Goal: Transaction & Acquisition: Purchase product/service

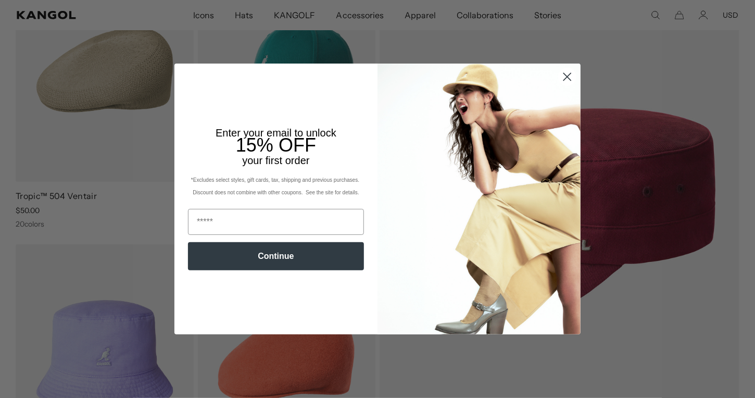
click at [562, 72] on circle "Close dialog" at bounding box center [566, 76] width 17 height 17
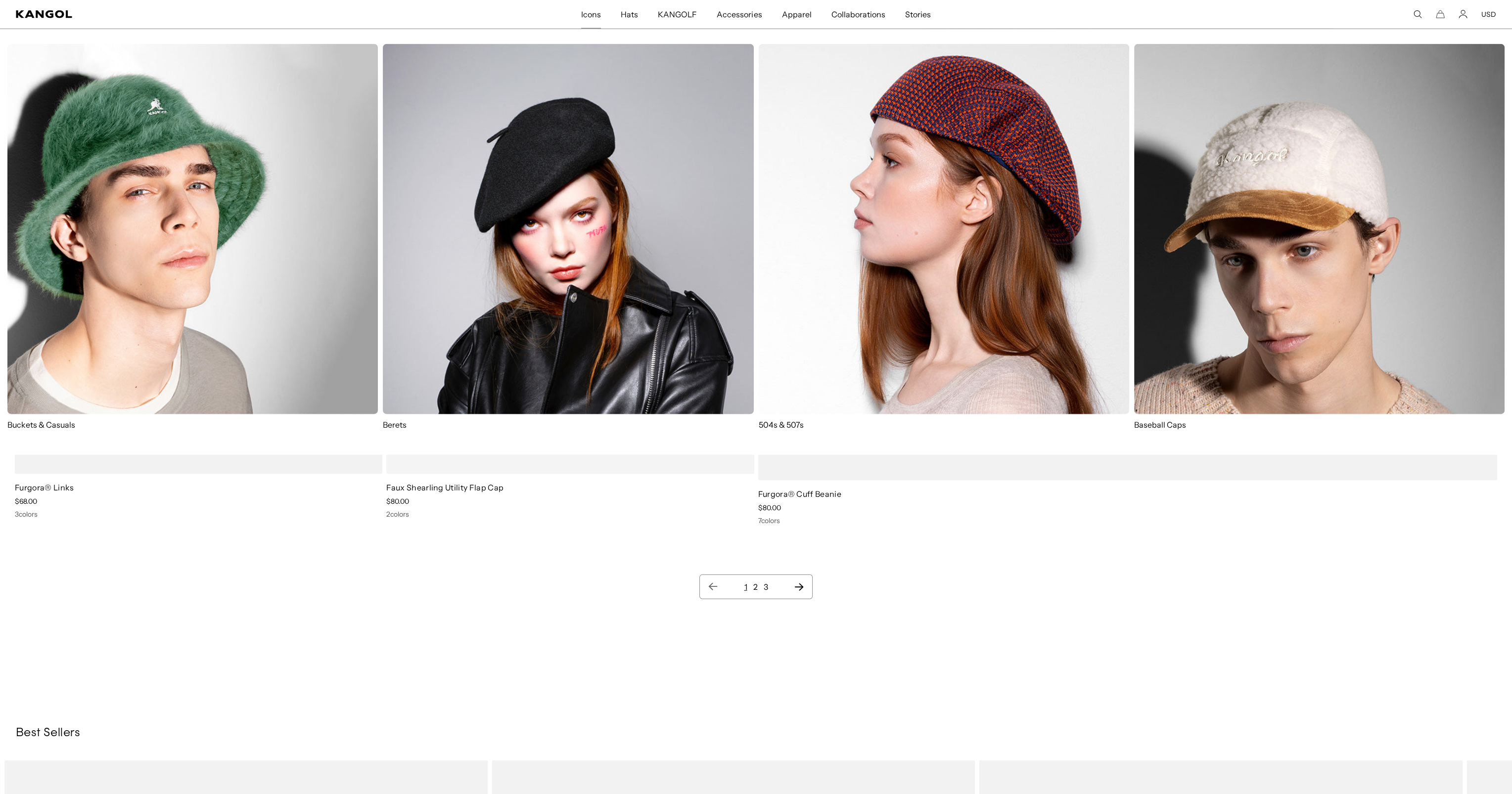
click at [588, 14] on span "Icons" at bounding box center [590, 14] width 20 height 28
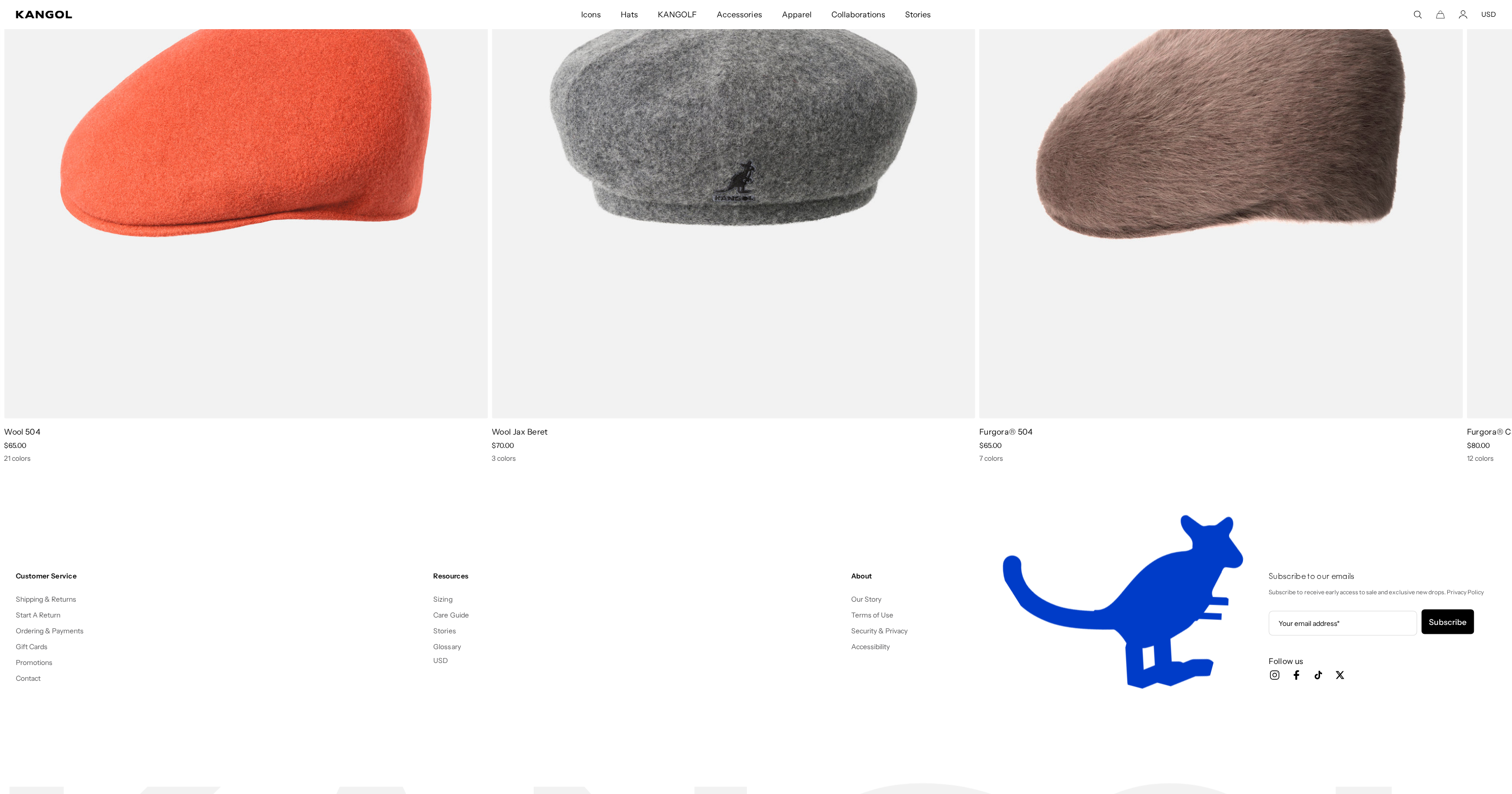
scroll to position [3175, 0]
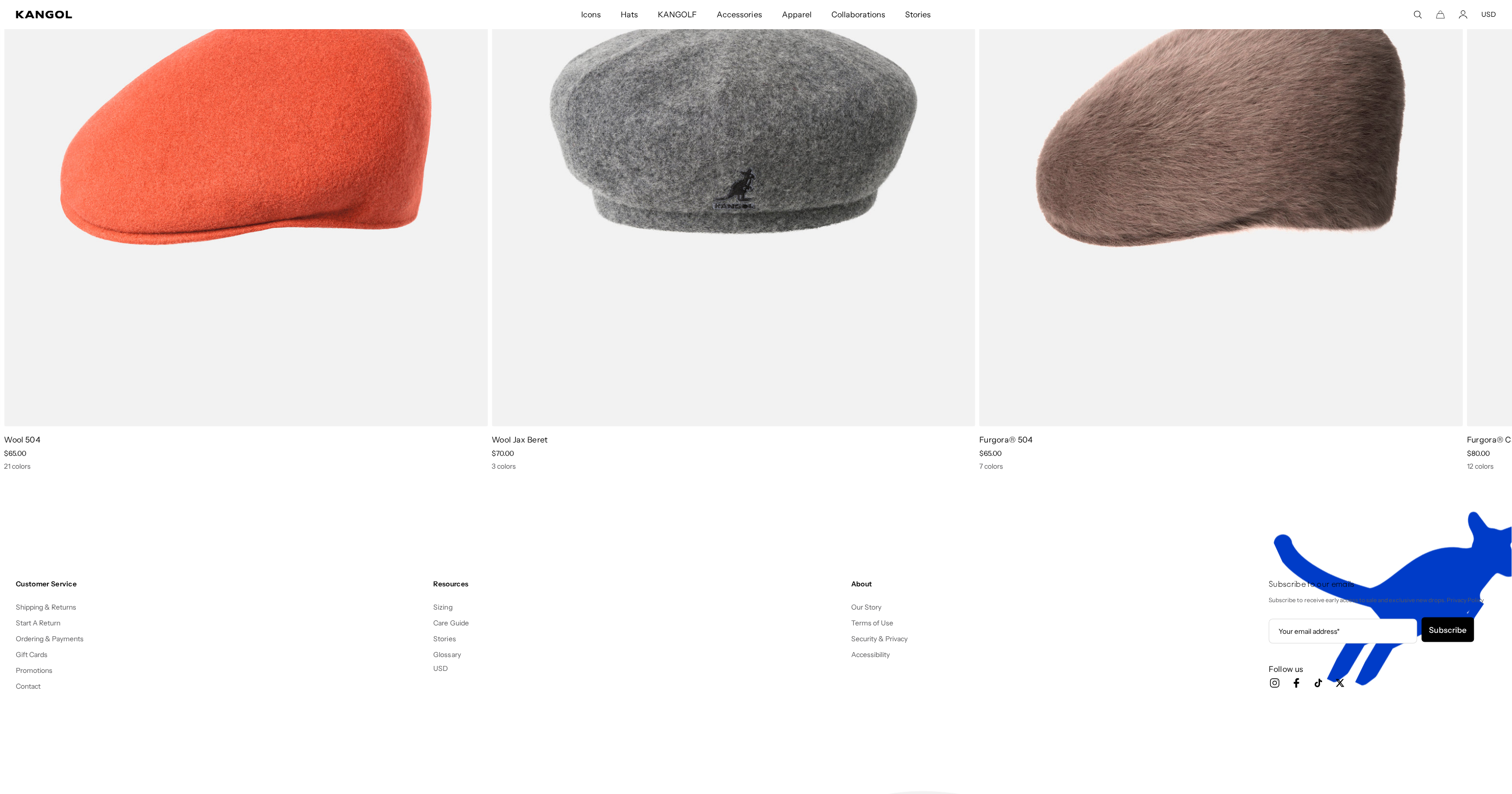
drag, startPoint x: 929, startPoint y: 533, endPoint x: 926, endPoint y: 519, distance: 14.3
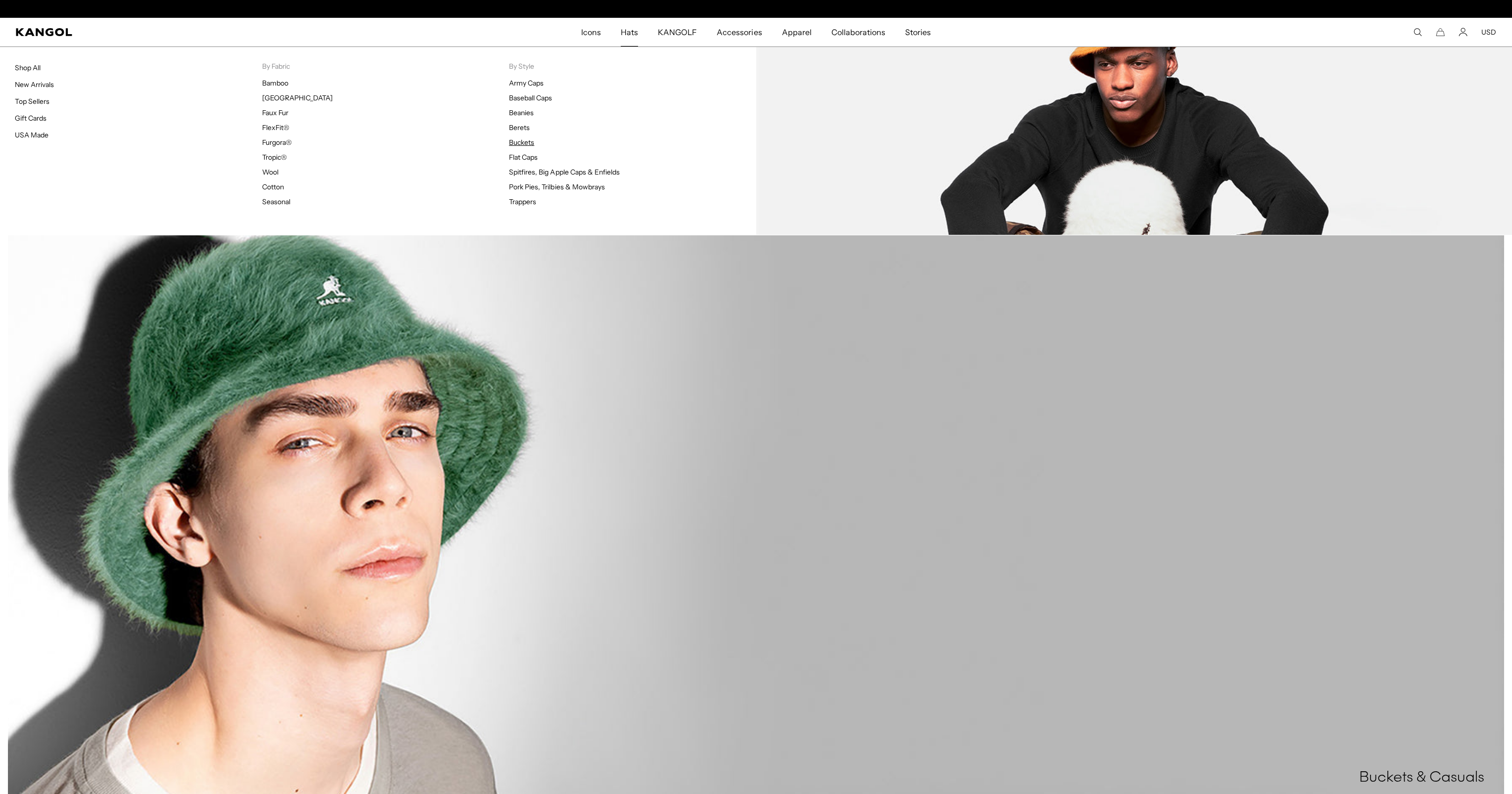
scroll to position [0, 203]
click at [526, 142] on link "Buckets" at bounding box center [521, 142] width 26 height 9
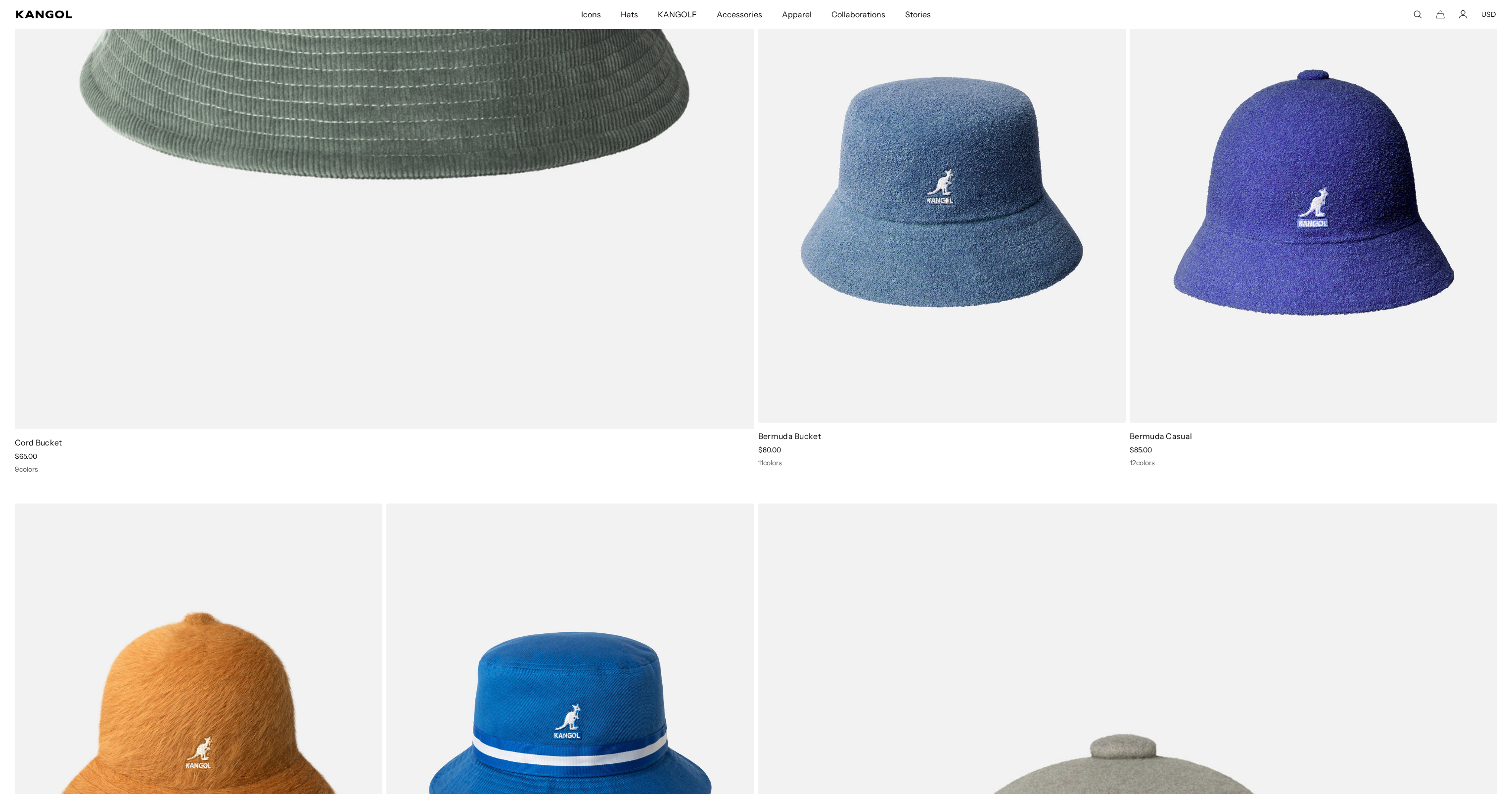
scroll to position [1730, 0]
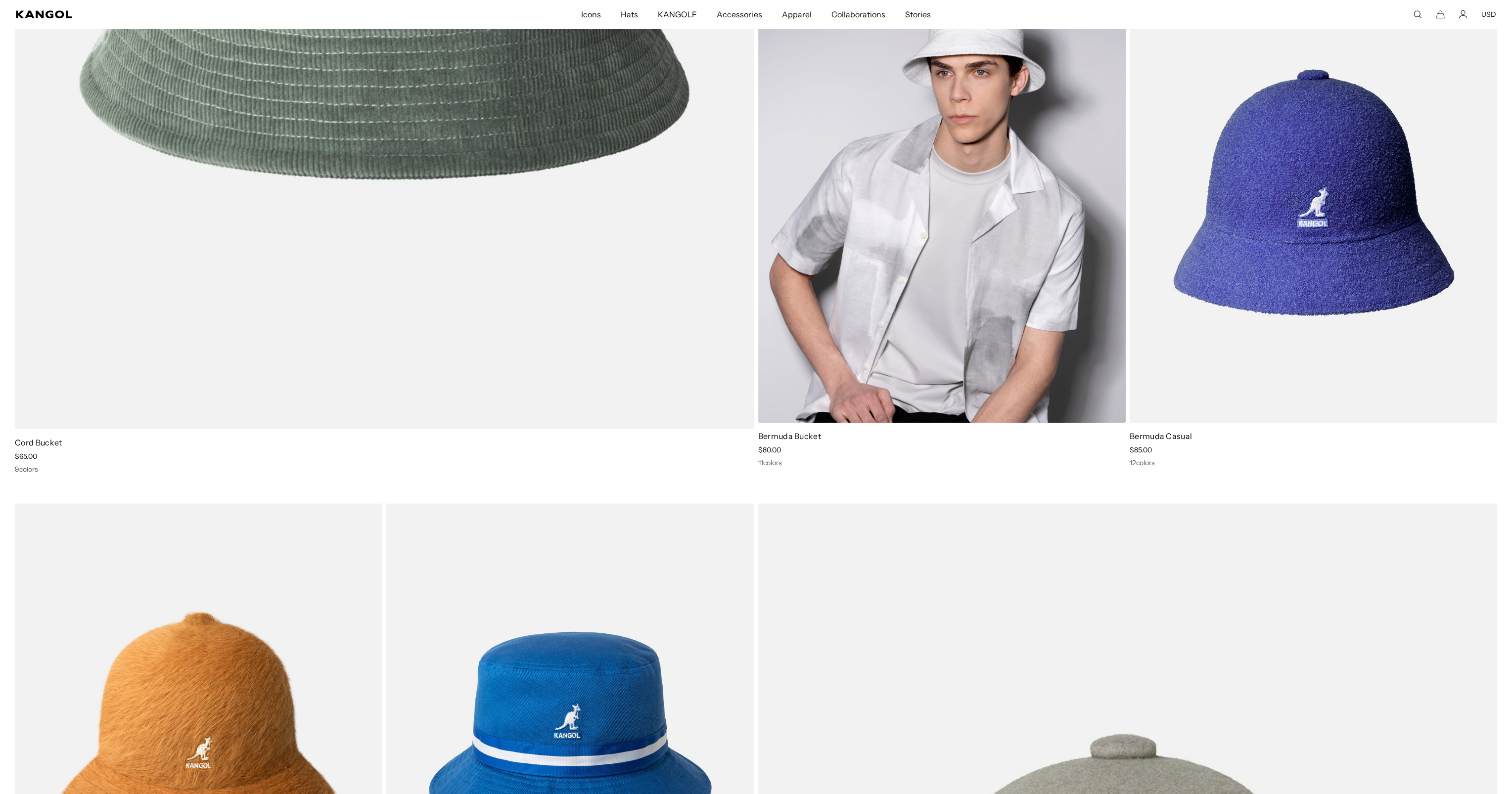
click at [881, 281] on img at bounding box center [942, 191] width 368 height 461
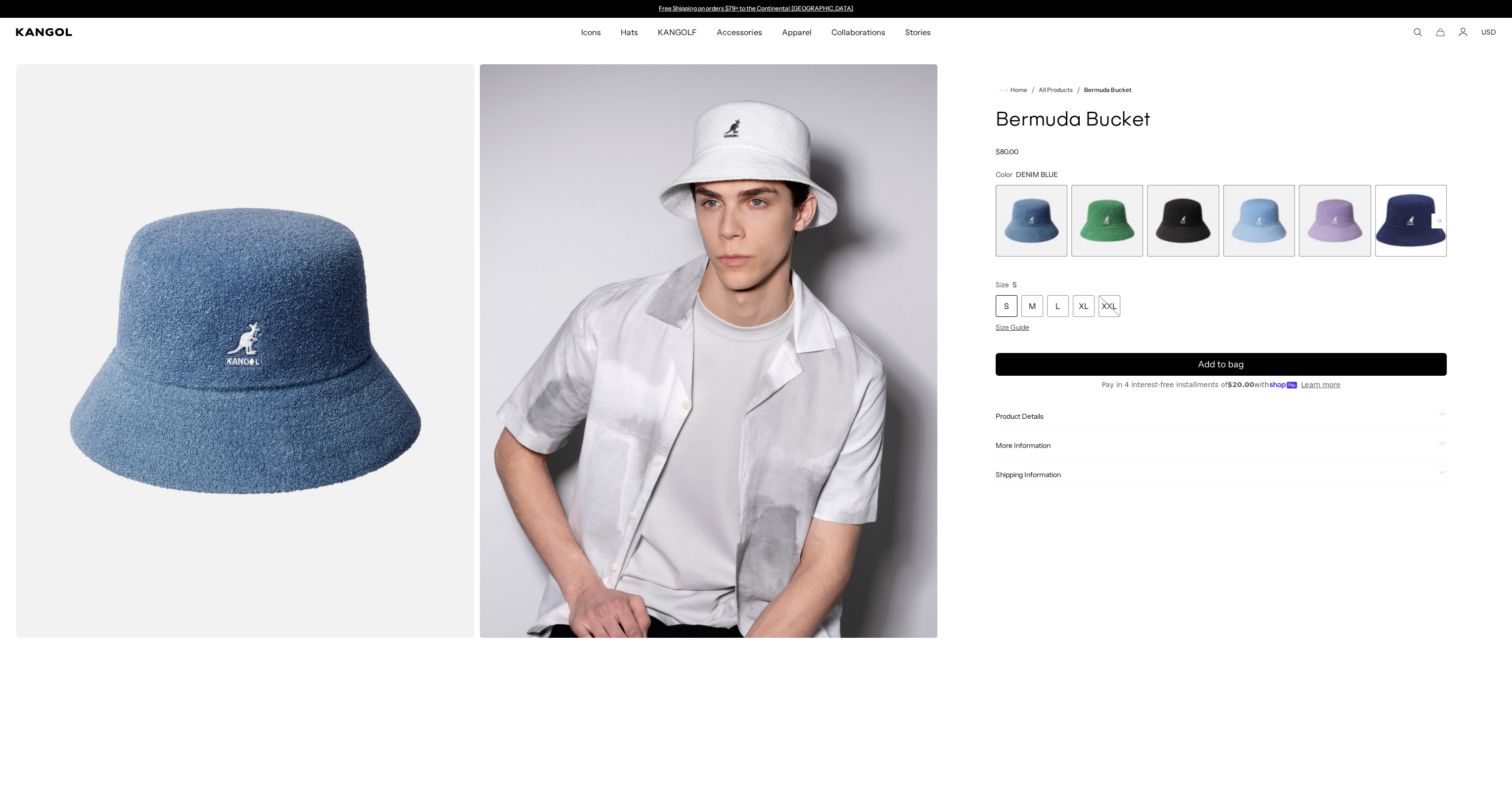
click at [1435, 220] on rect at bounding box center [1439, 221] width 15 height 15
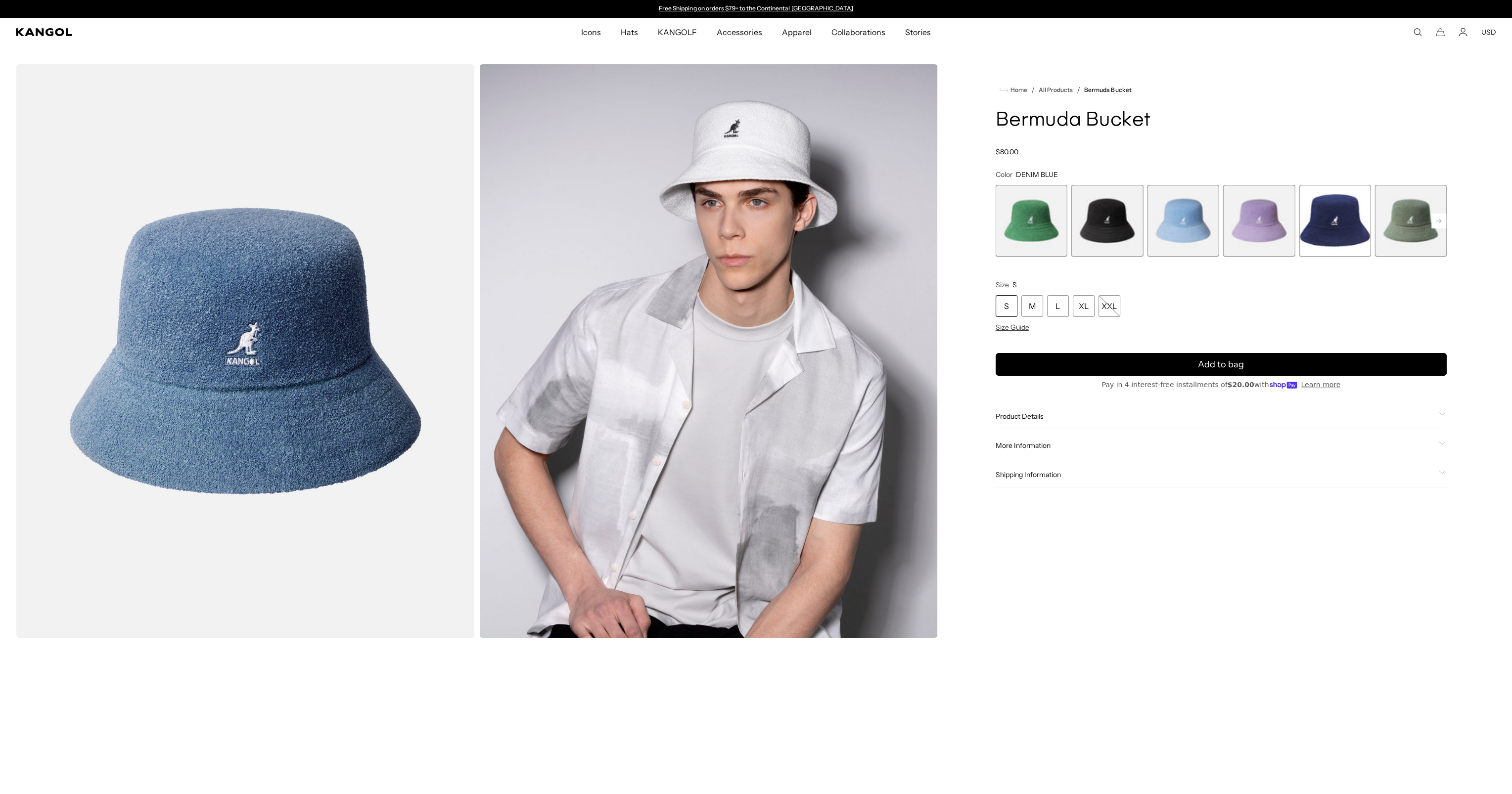
click at [1435, 220] on rect at bounding box center [1439, 221] width 15 height 15
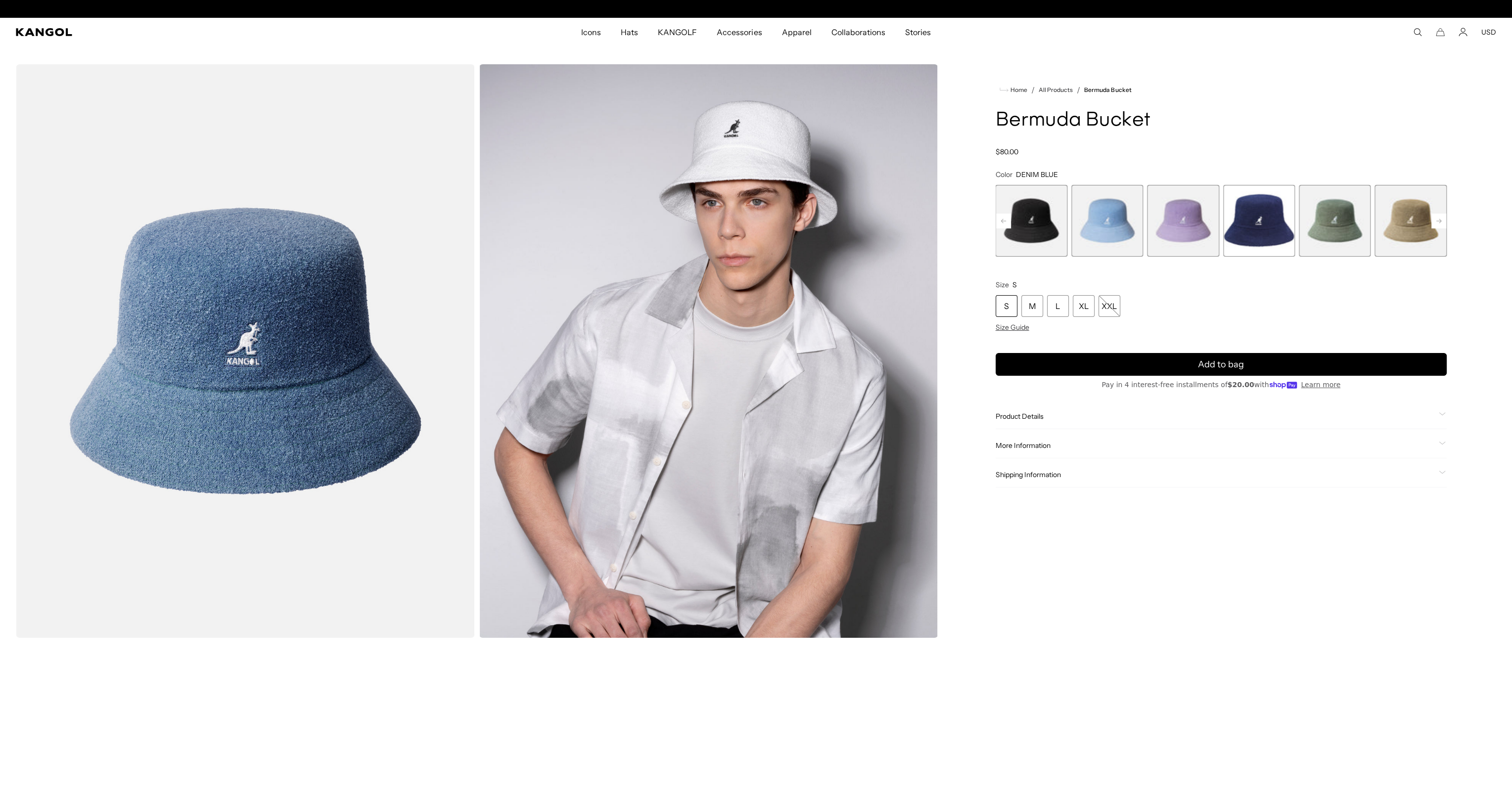
click at [1435, 220] on rect at bounding box center [1439, 221] width 15 height 15
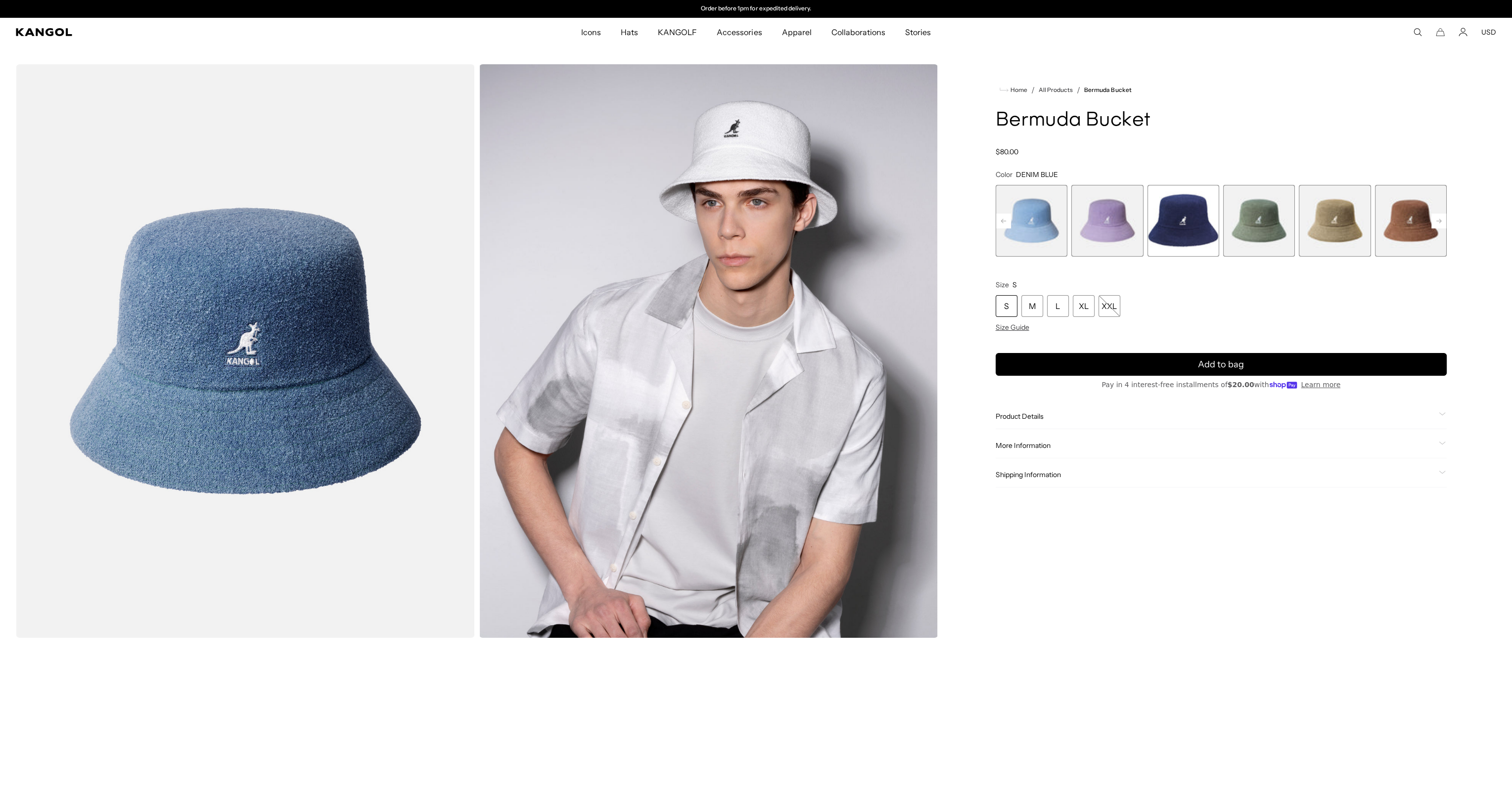
click at [1435, 220] on rect at bounding box center [1439, 221] width 15 height 15
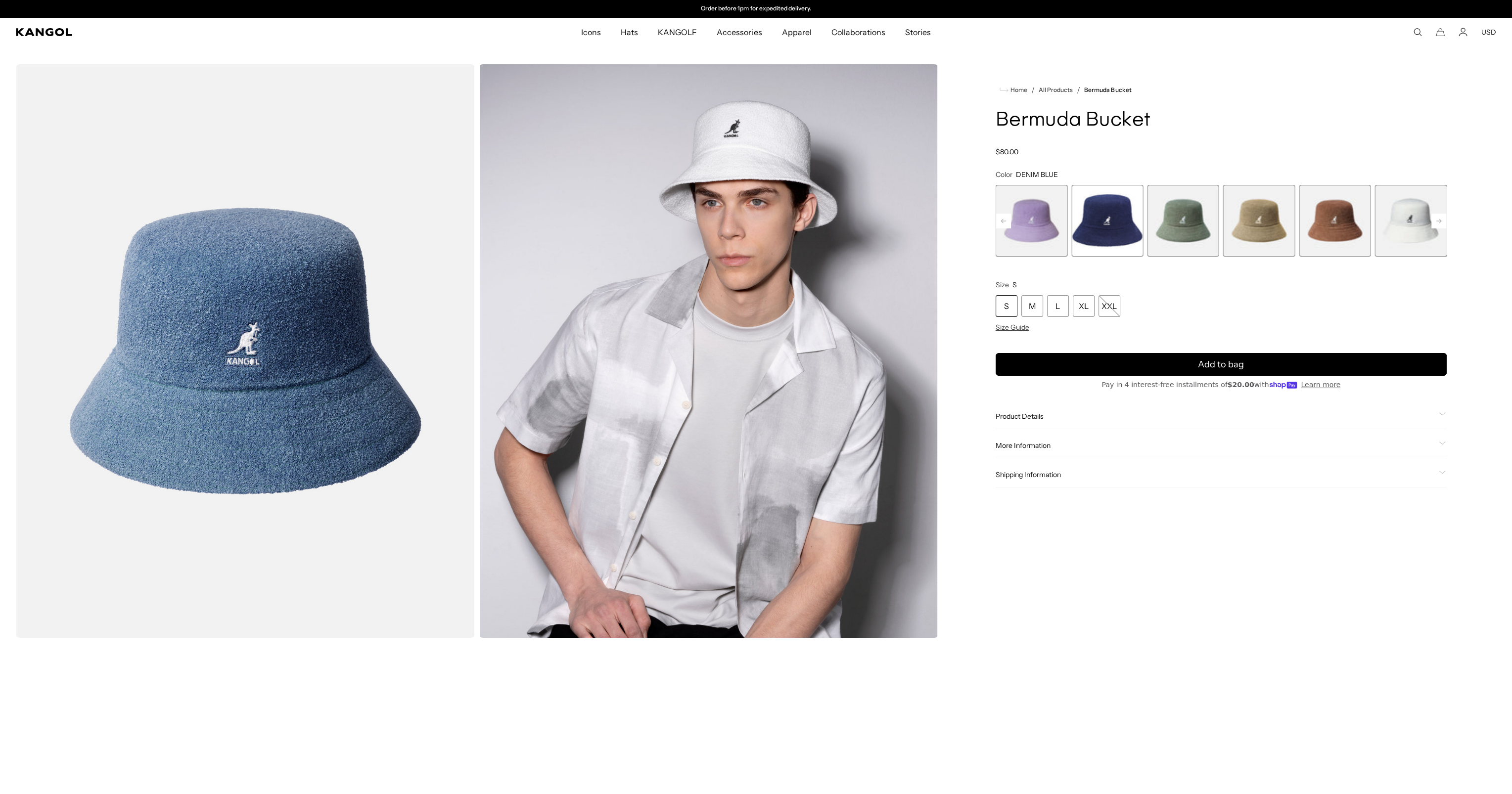
click at [1435, 220] on rect at bounding box center [1439, 221] width 15 height 15
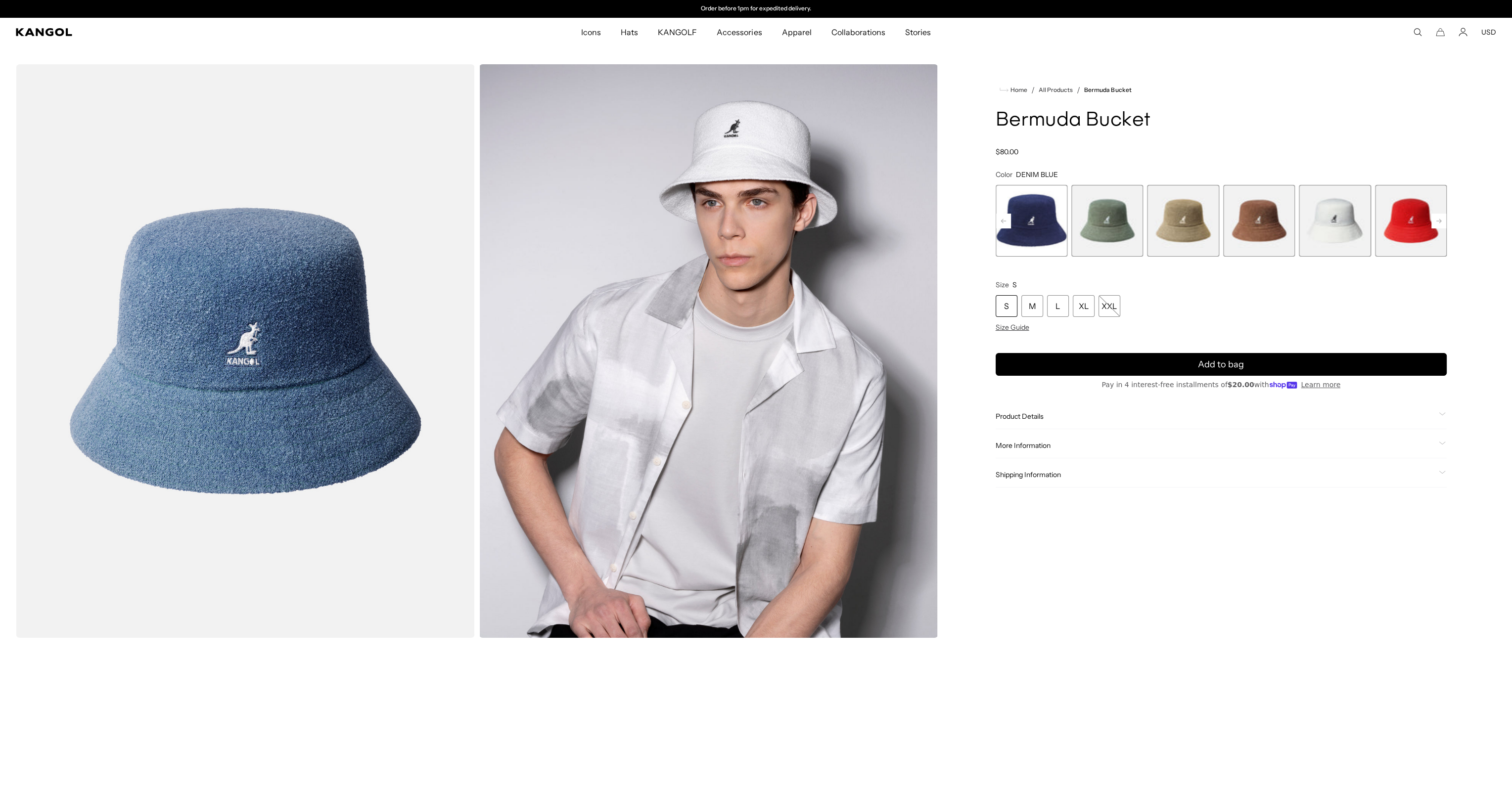
click at [1435, 219] on rect at bounding box center [1439, 221] width 15 height 15
click at [1392, 225] on span "11 of 11" at bounding box center [1410, 220] width 71 height 71
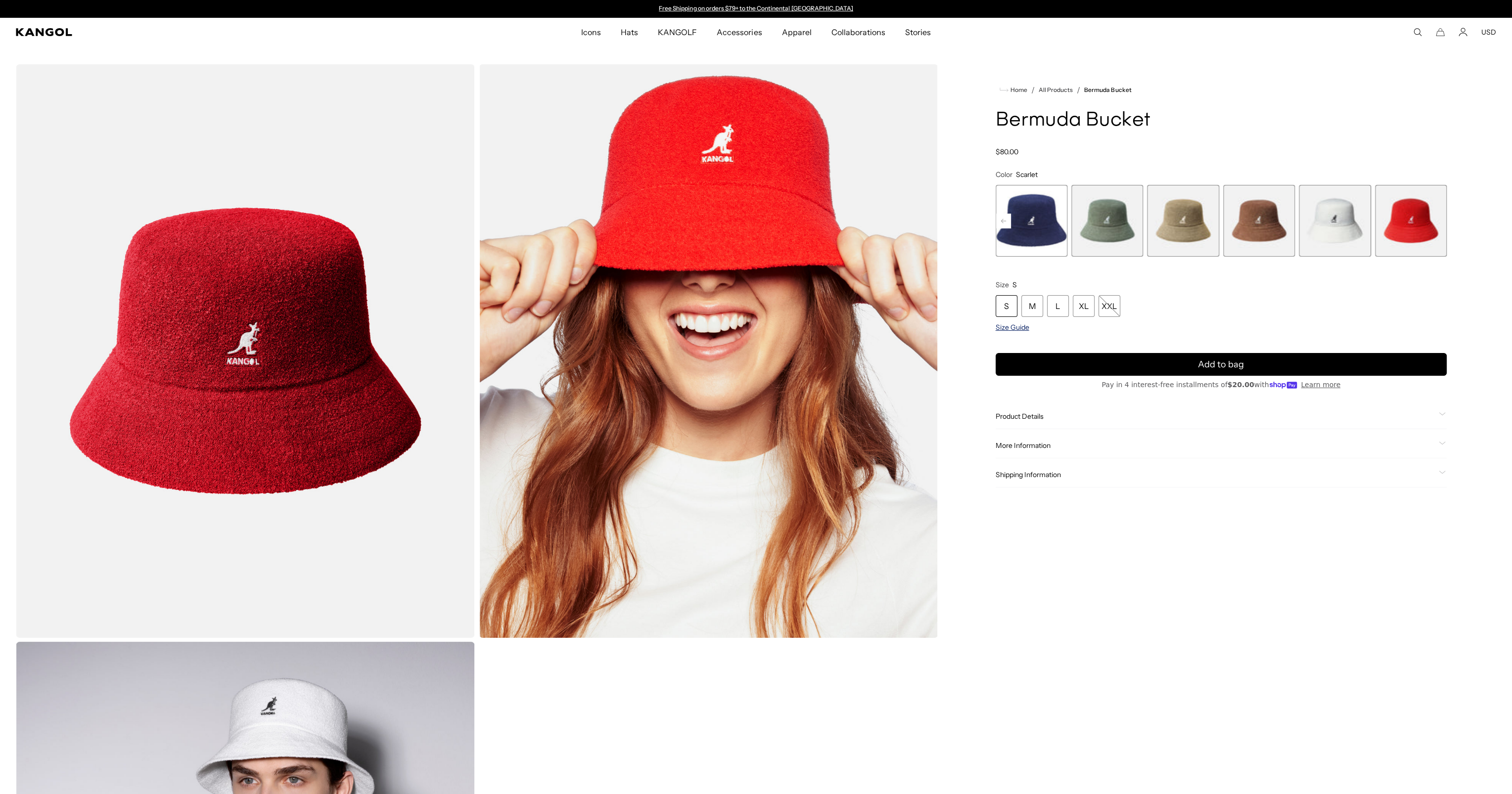
click at [1010, 326] on span "Size Guide" at bounding box center [1011, 327] width 33 height 9
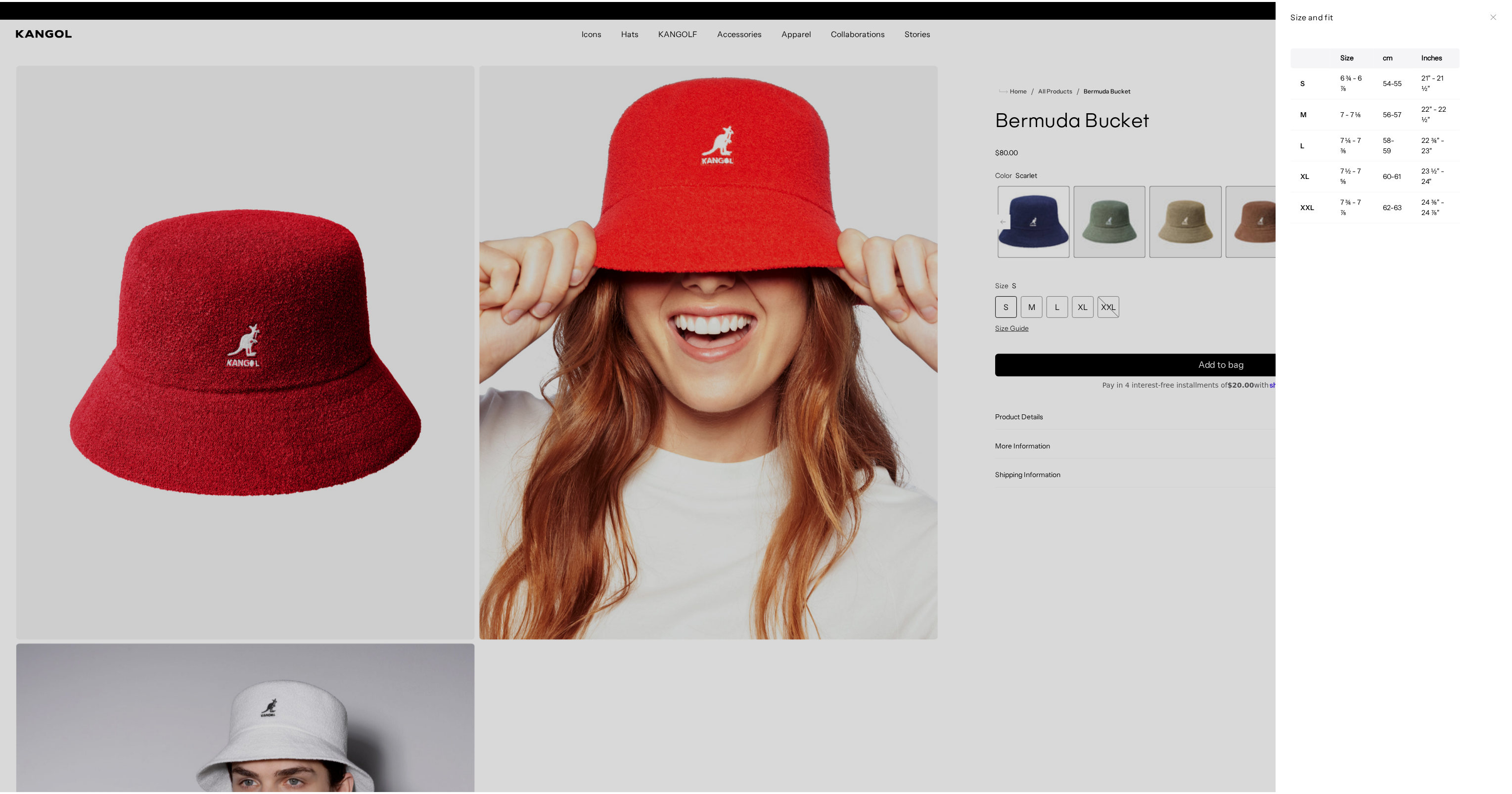
scroll to position [0, 203]
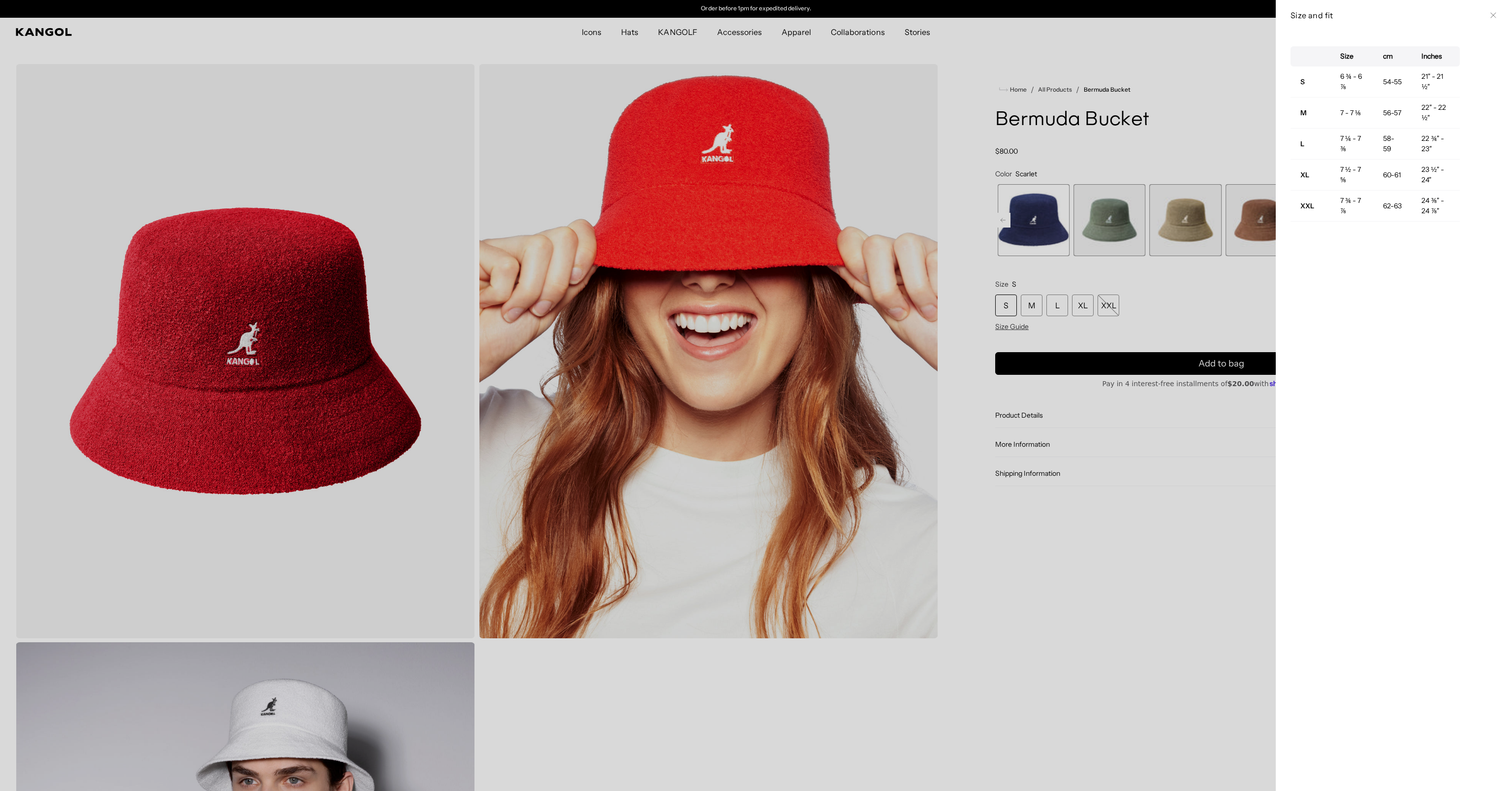
click at [1024, 302] on div at bounding box center [756, 396] width 1512 height 791
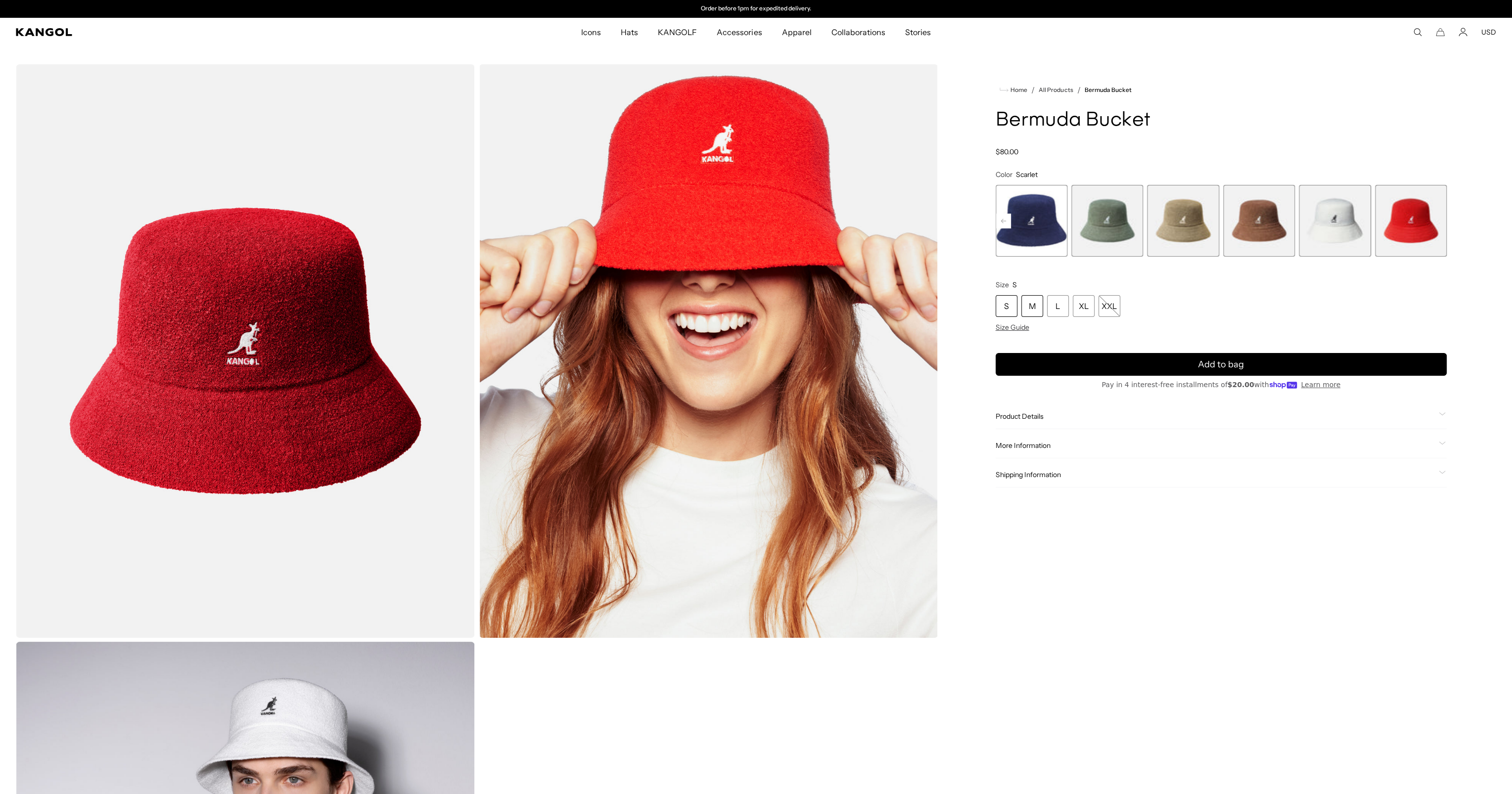
click at [1029, 304] on div "M" at bounding box center [1032, 306] width 22 height 22
